Goal: Task Accomplishment & Management: Use online tool/utility

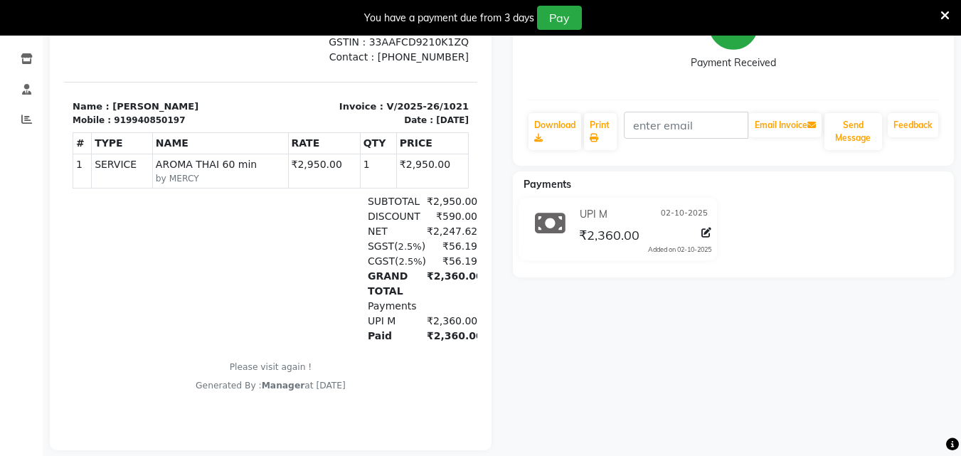
click at [946, 21] on icon at bounding box center [944, 15] width 9 height 13
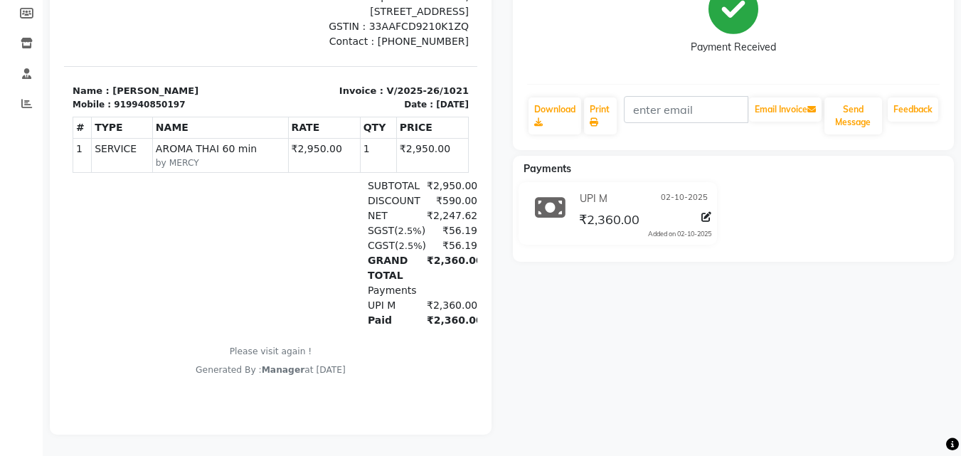
scroll to position [222, 0]
select select "service"
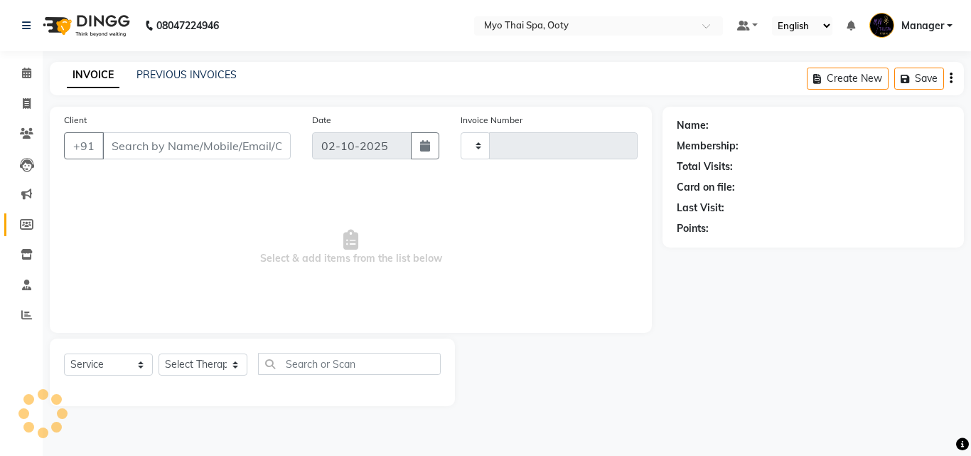
type input "1022"
select select "558"
type input "9940850197"
select select "86044"
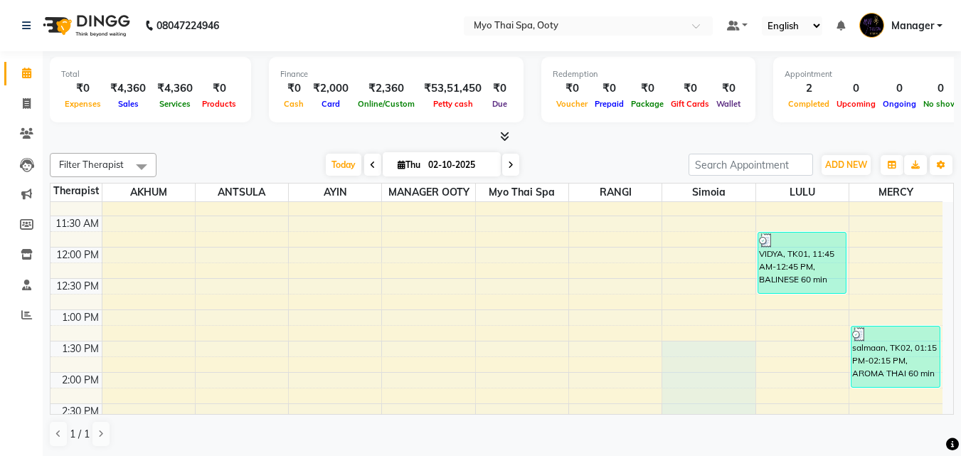
scroll to position [149, 0]
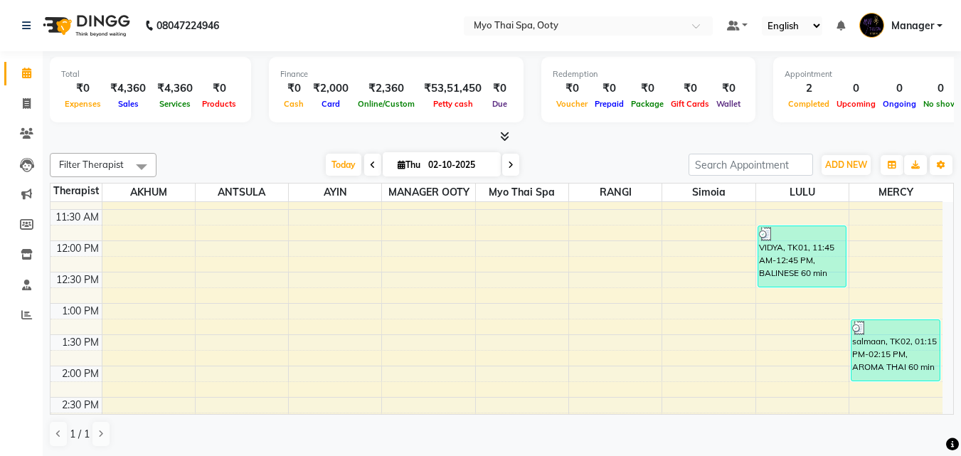
drag, startPoint x: 902, startPoint y: 412, endPoint x: 914, endPoint y: 417, distance: 13.7
click at [914, 417] on div "Filter Therapist Select All AKHUM ANTSULA AYIN MANAGER OOTY Myo Thai Spa RANGI …" at bounding box center [502, 300] width 904 height 306
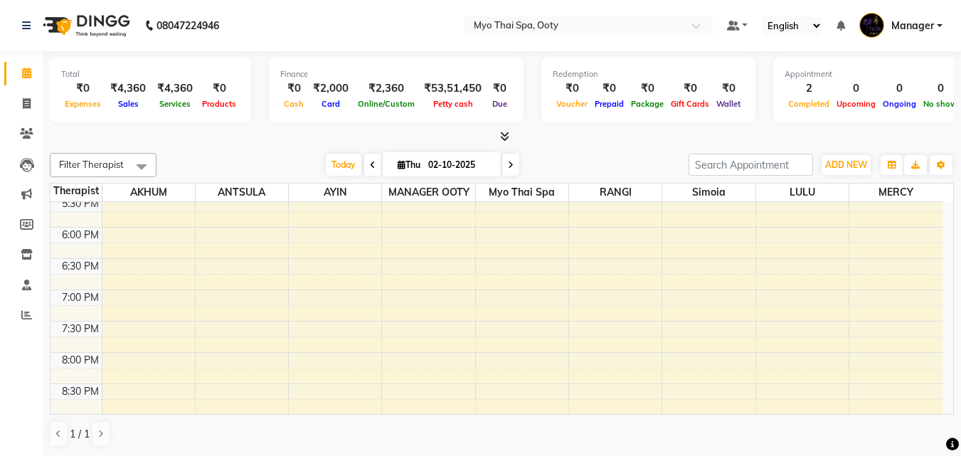
scroll to position [601, 0]
